Goal: Task Accomplishment & Management: Use online tool/utility

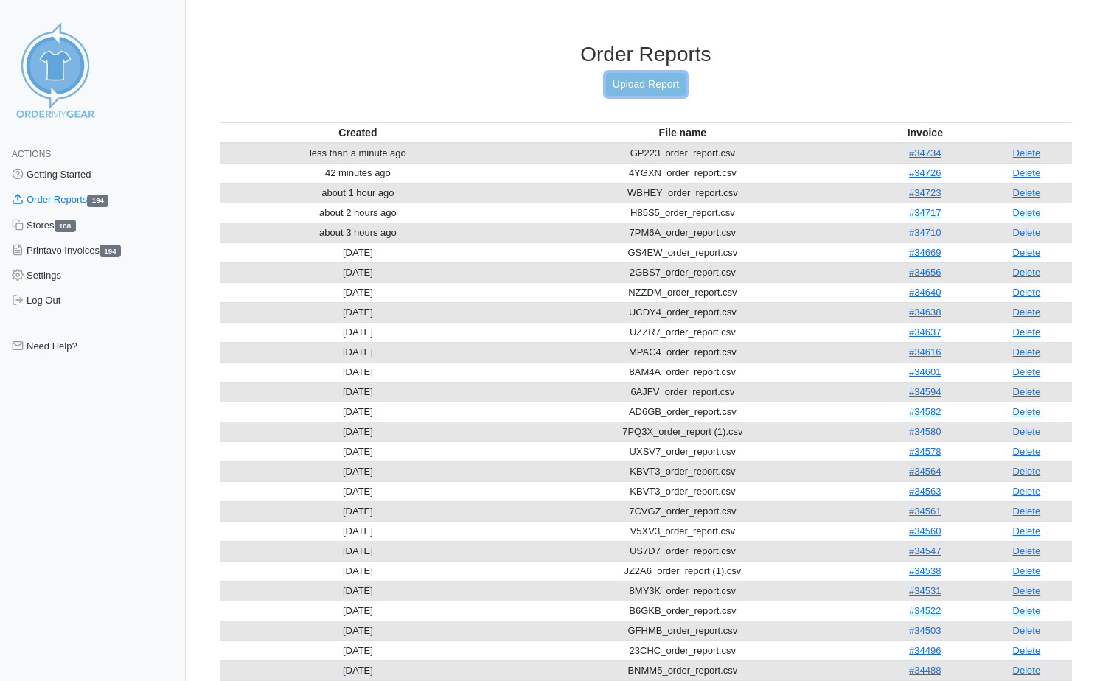
click at [666, 81] on link "Upload Report" at bounding box center [646, 84] width 80 height 23
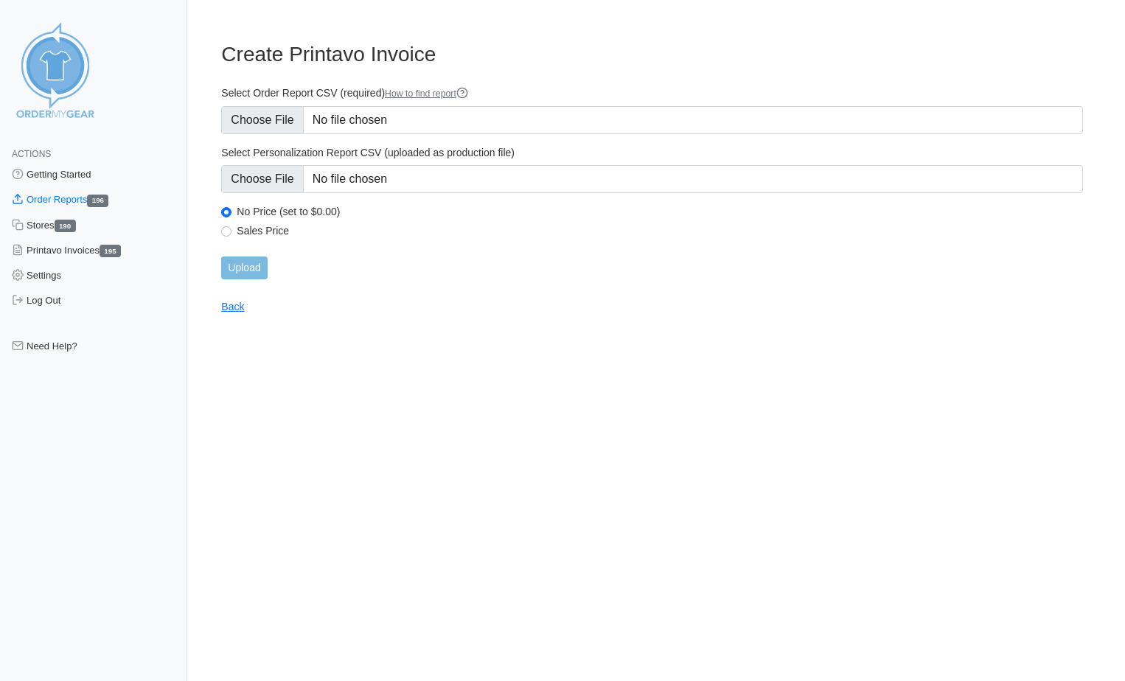
type input "C:\fakepath\6YZ5P_order_report.csv"
click at [240, 270] on input "Upload" at bounding box center [244, 268] width 46 height 23
